Goal: Find specific page/section

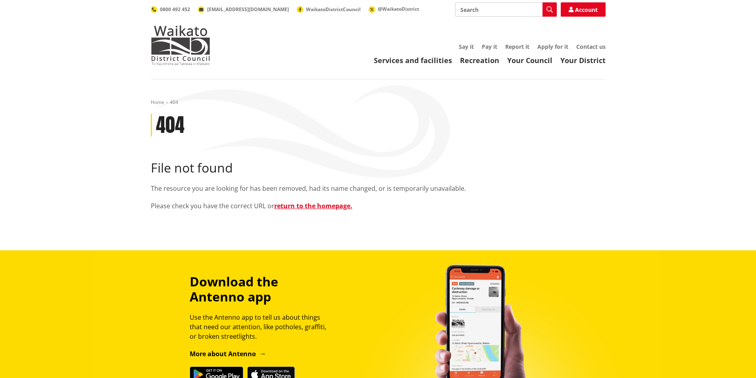
click at [471, 12] on input "Search" at bounding box center [506, 9] width 102 height 14
type input "maps"
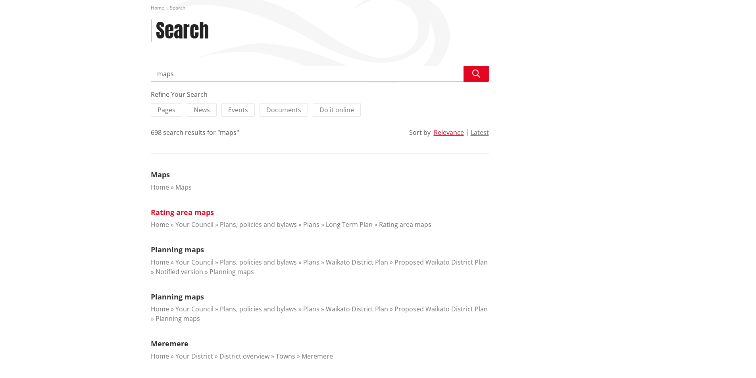
scroll to position [119, 0]
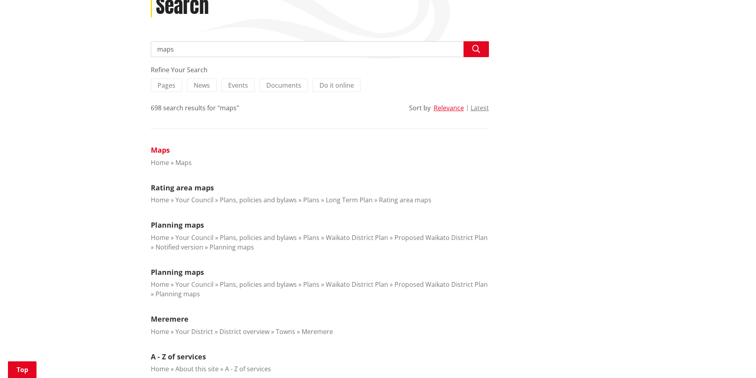
click at [160, 152] on link "Maps" at bounding box center [160, 150] width 19 height 10
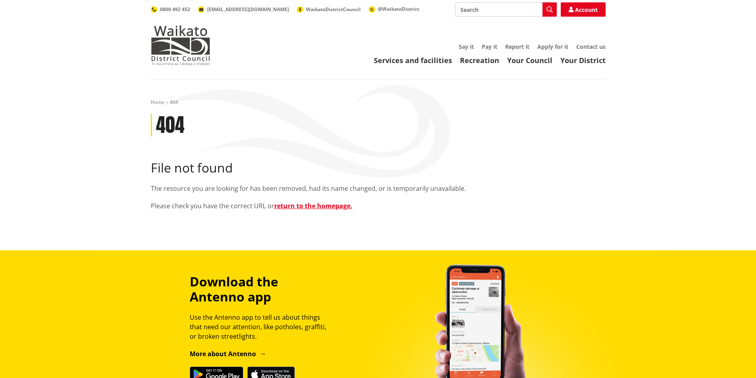
click at [189, 37] on img at bounding box center [180, 45] width 59 height 40
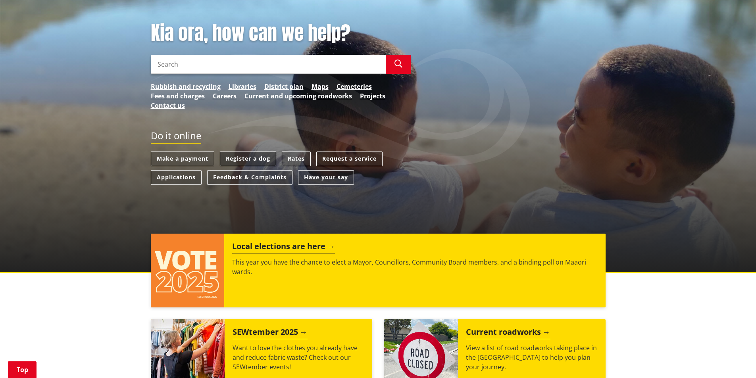
scroll to position [40, 0]
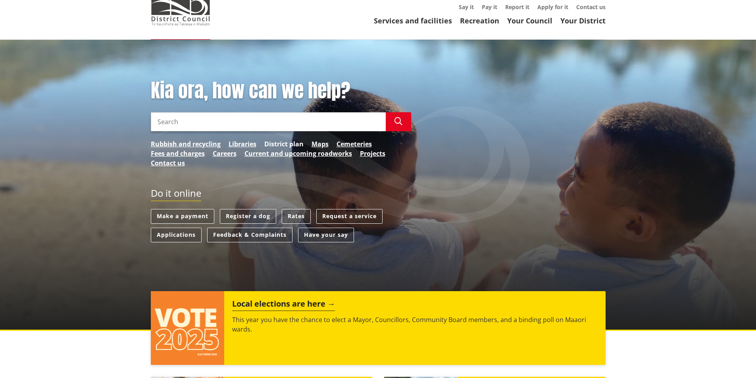
click at [282, 144] on link "District plan" at bounding box center [283, 144] width 39 height 10
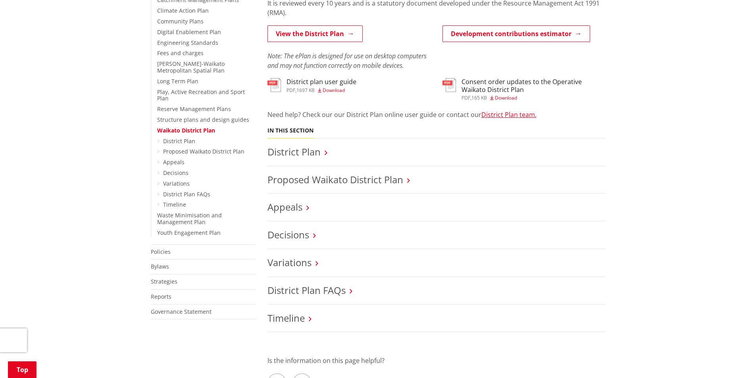
scroll to position [238, 0]
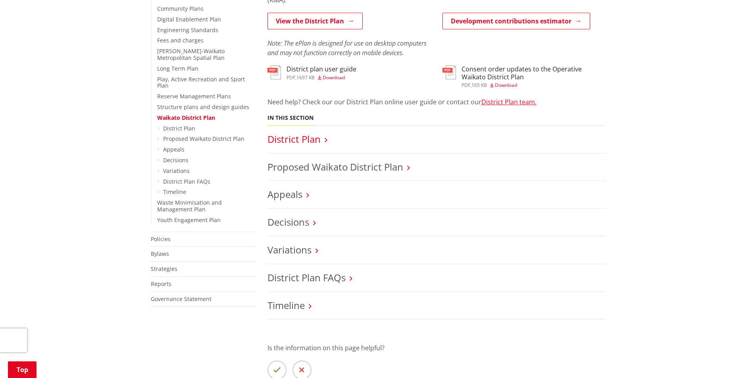
click at [309, 139] on link "District Plan" at bounding box center [293, 138] width 53 height 13
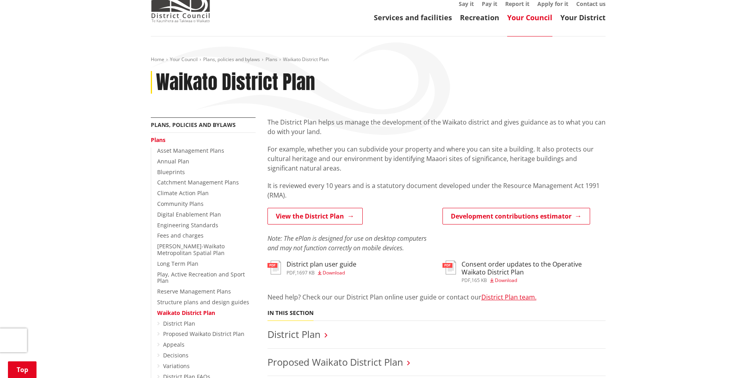
scroll to position [40, 0]
